Goal: Information Seeking & Learning: Learn about a topic

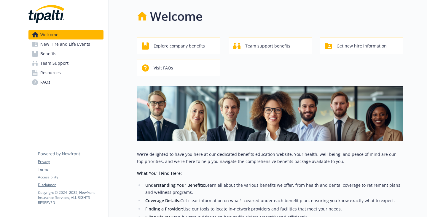
click at [56, 58] on span "Benefits" at bounding box center [48, 53] width 16 height 9
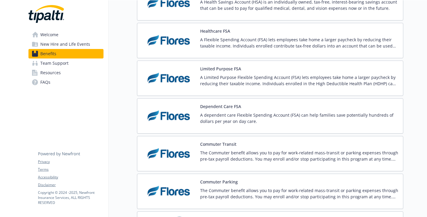
scroll to position [890, 0]
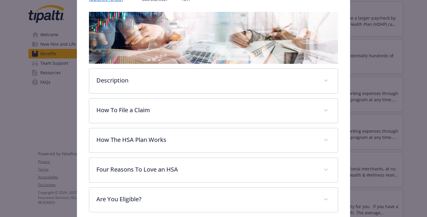
scroll to position [107, 0]
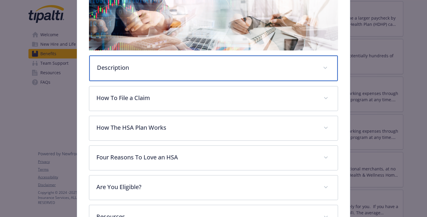
click at [183, 72] on p "Description" at bounding box center [206, 67] width 219 height 9
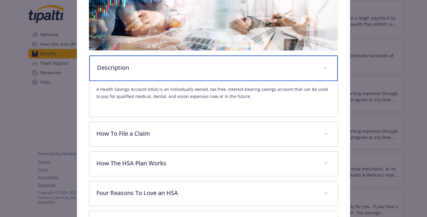
click at [191, 72] on p "Description" at bounding box center [206, 67] width 219 height 9
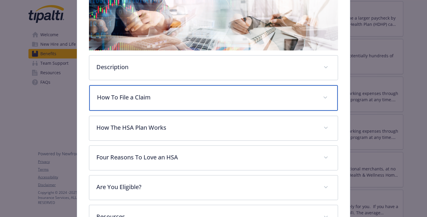
click at [174, 111] on div "How To File a Claim" at bounding box center [213, 98] width 249 height 26
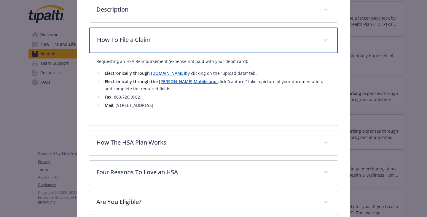
scroll to position [166, 0]
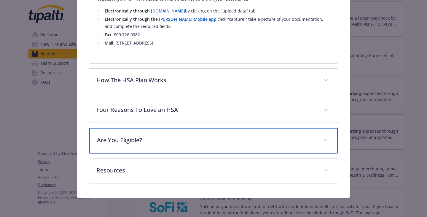
click at [169, 136] on p "Are You Eligible?" at bounding box center [206, 140] width 219 height 9
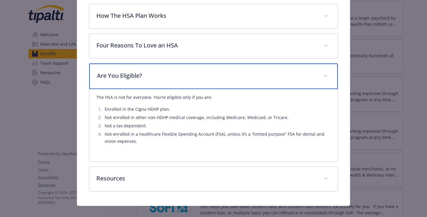
click at [165, 80] on p "Are You Eligible?" at bounding box center [206, 75] width 219 height 9
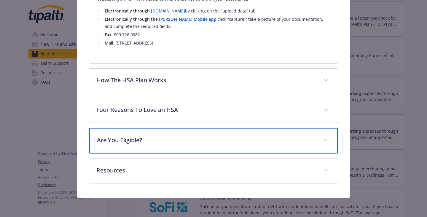
click at [169, 136] on div "Are You Eligible?" at bounding box center [213, 141] width 249 height 26
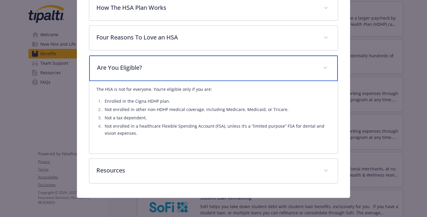
scroll to position [379, 0]
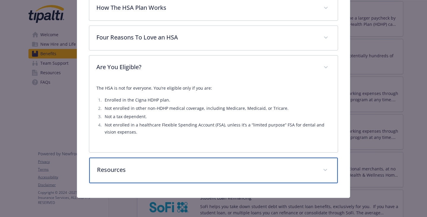
click at [183, 174] on p "Resources" at bounding box center [206, 169] width 219 height 9
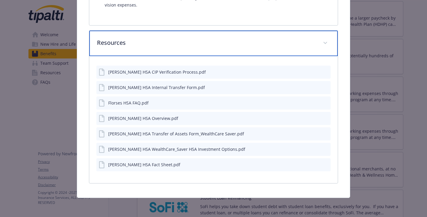
scroll to position [545, 0]
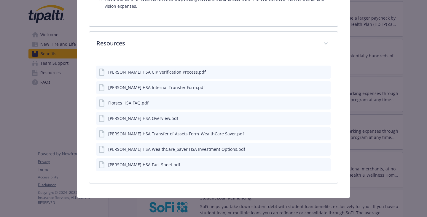
click at [322, 69] on icon "preview file" at bounding box center [324, 71] width 5 height 4
